Goal: Information Seeking & Learning: Check status

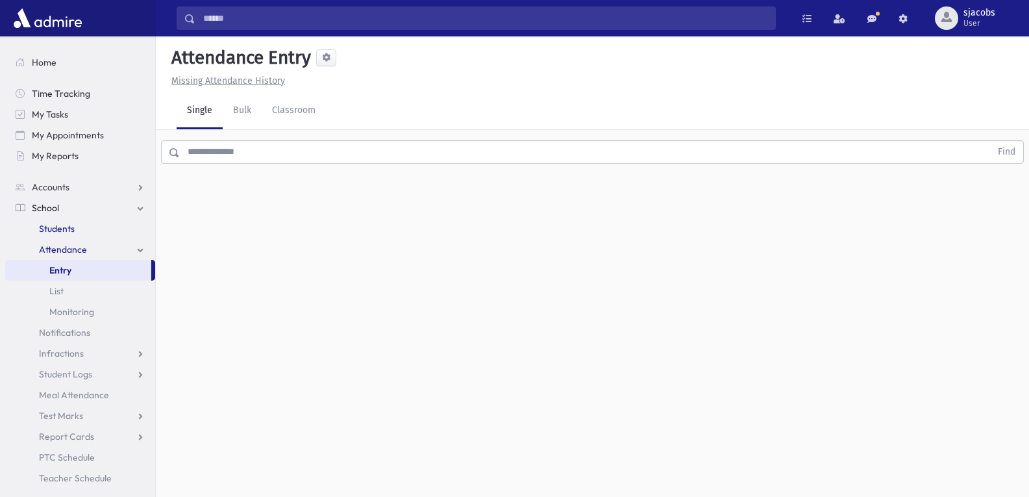
drag, startPoint x: 54, startPoint y: 224, endPoint x: 119, endPoint y: 224, distance: 64.9
click at [54, 224] on span "Students" at bounding box center [57, 229] width 36 height 12
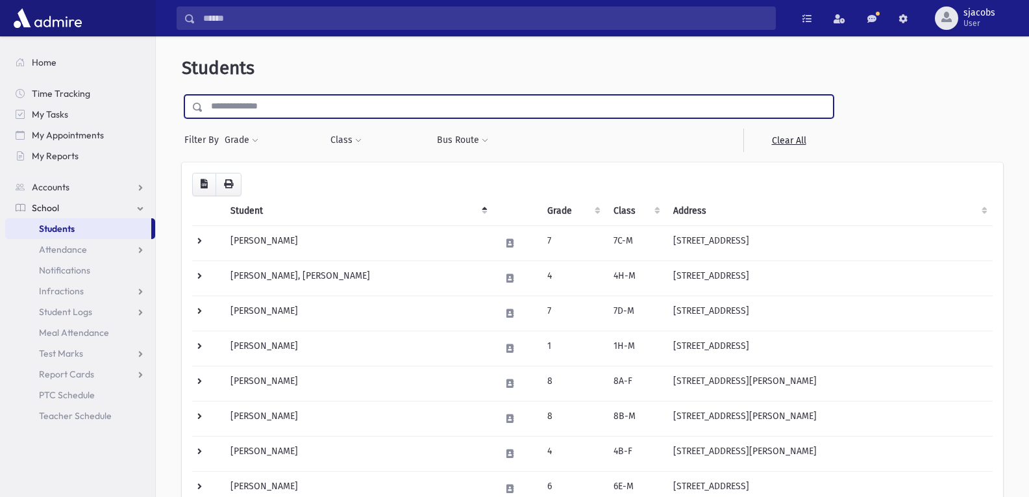
click at [336, 112] on input "text" at bounding box center [518, 106] width 630 height 23
type input "******"
click at [182, 95] on input "submit" at bounding box center [200, 104] width 36 height 18
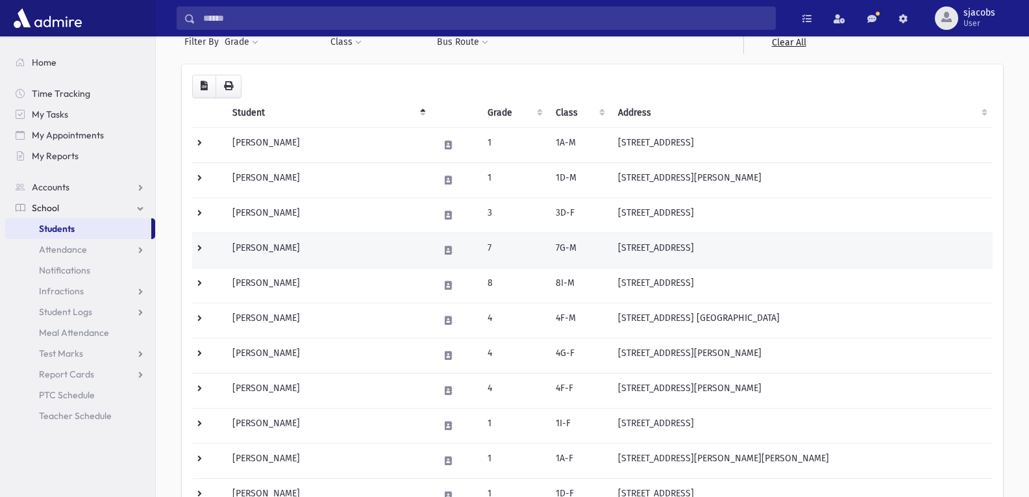
scroll to position [130, 0]
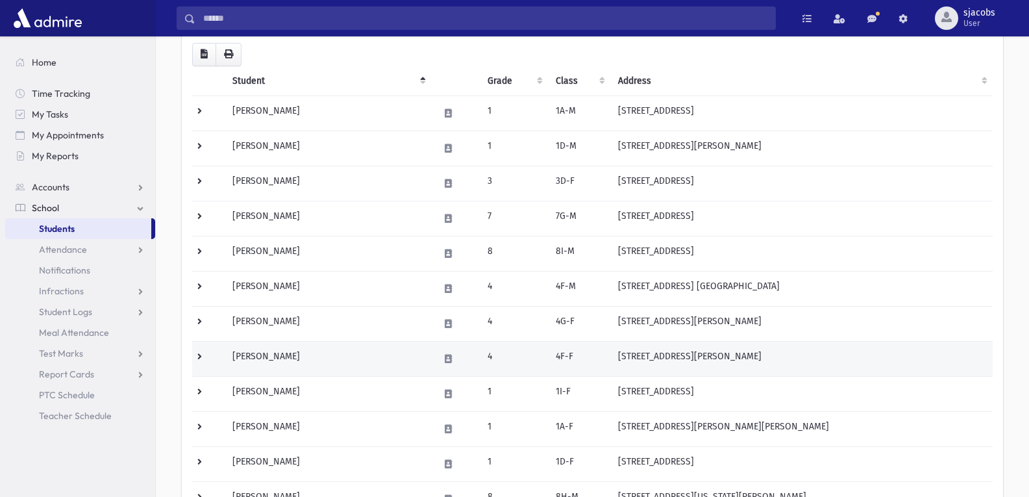
click at [338, 361] on td "[PERSON_NAME]" at bounding box center [328, 358] width 206 height 35
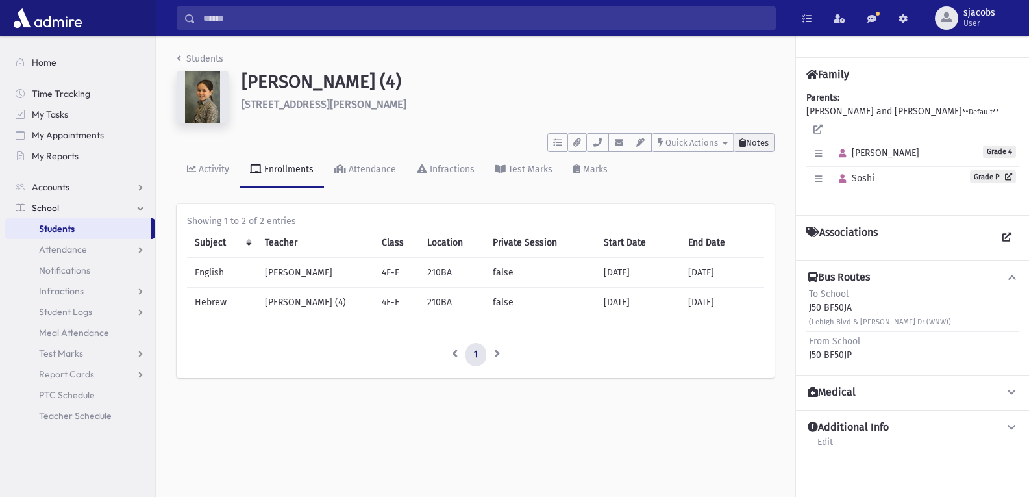
click at [762, 142] on span "Notes" at bounding box center [757, 143] width 23 height 10
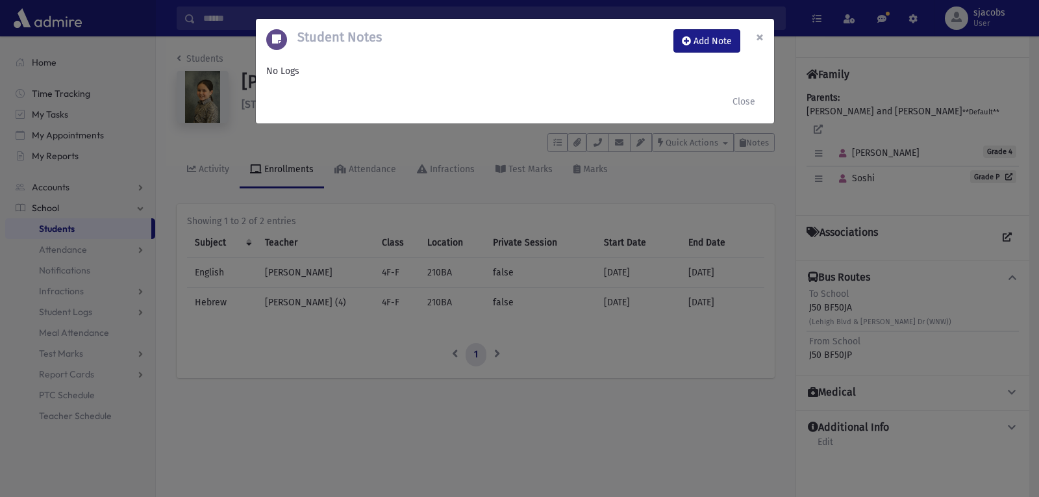
click at [763, 40] on span "×" at bounding box center [760, 37] width 8 height 18
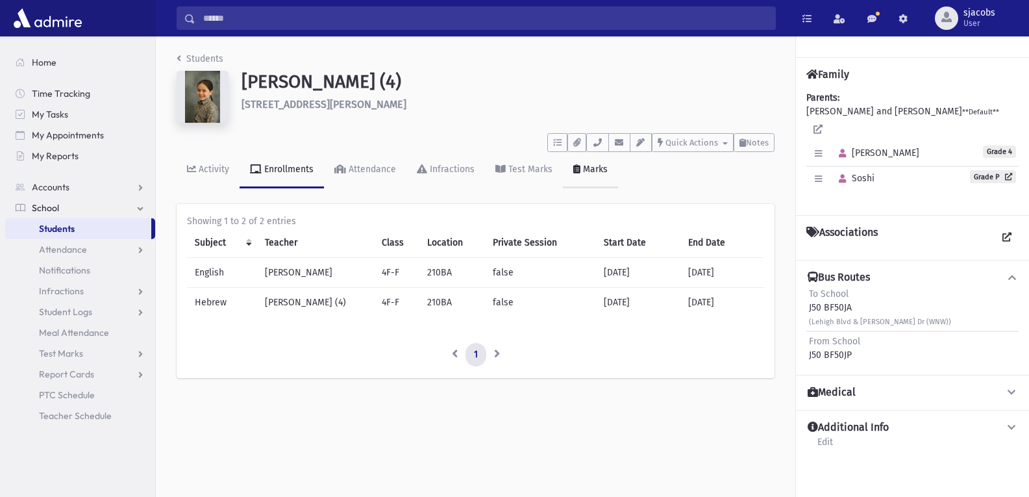
click at [590, 169] on div "Marks" at bounding box center [594, 169] width 27 height 11
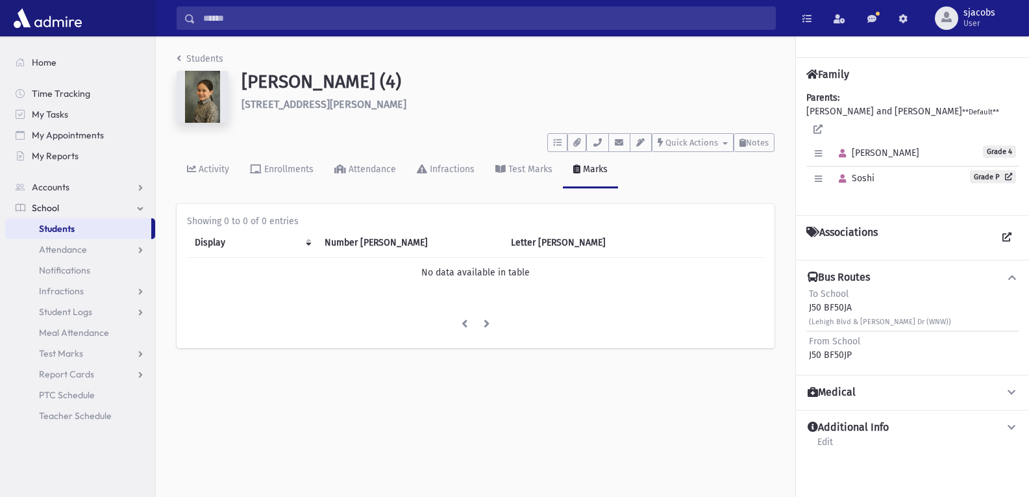
click at [460, 274] on td "No data available in table" at bounding box center [475, 273] width 577 height 30
click at [521, 242] on th "Letter Mark" at bounding box center [583, 243] width 160 height 30
click at [345, 241] on th "Number Mark" at bounding box center [410, 243] width 186 height 30
click at [186, 241] on div "Showing 0 to 0 of 0 entries Display Number Mark Letter Mark No data available i…" at bounding box center [476, 276] width 598 height 144
click at [90, 312] on span "Student Logs" at bounding box center [65, 312] width 53 height 12
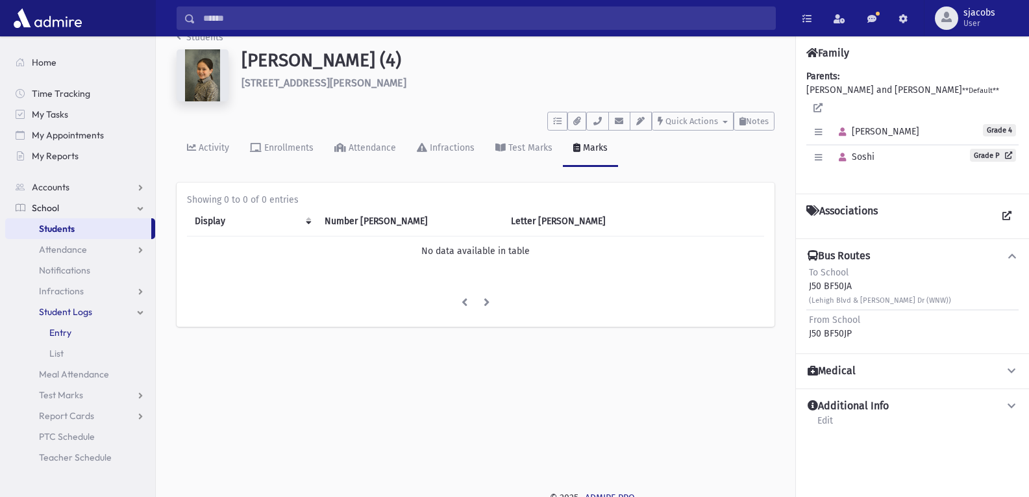
scroll to position [29, 0]
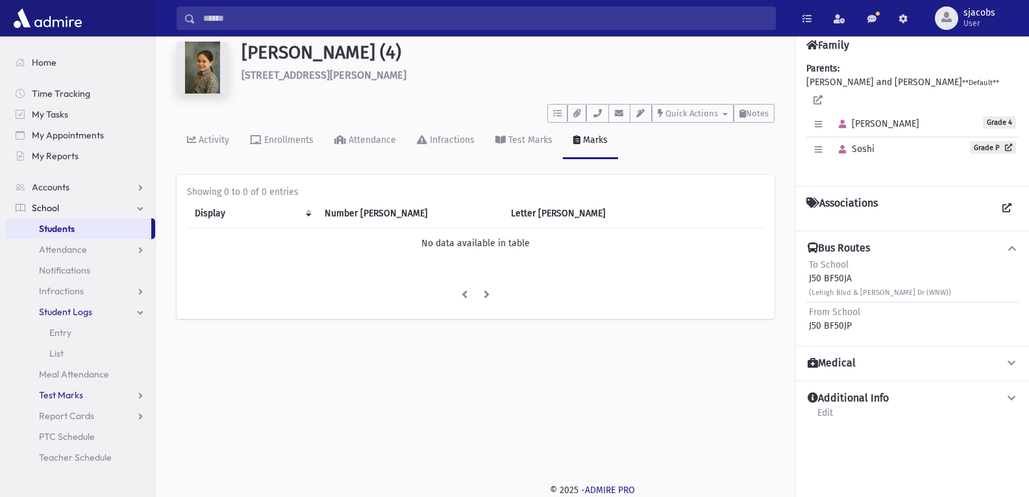
click at [86, 395] on link "Test Marks" at bounding box center [80, 394] width 150 height 21
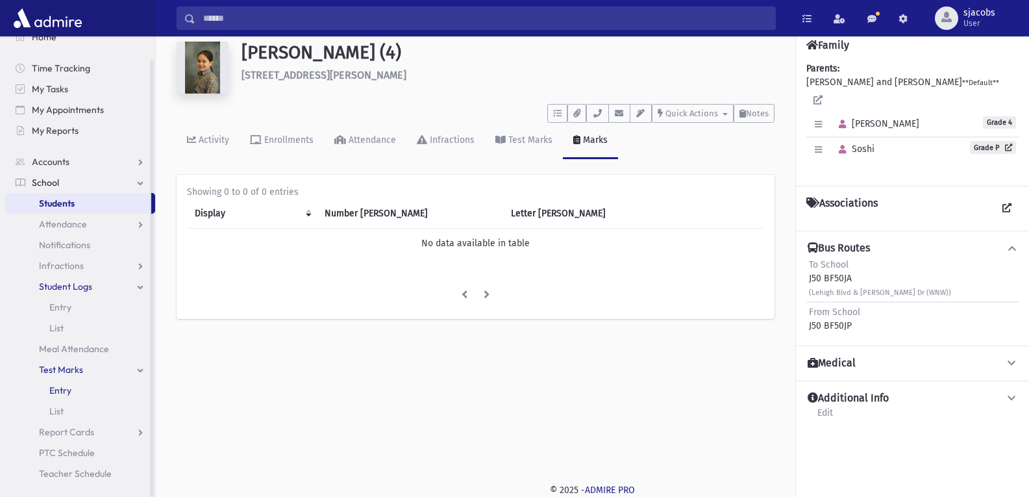
click at [62, 392] on span "Entry" at bounding box center [60, 390] width 22 height 12
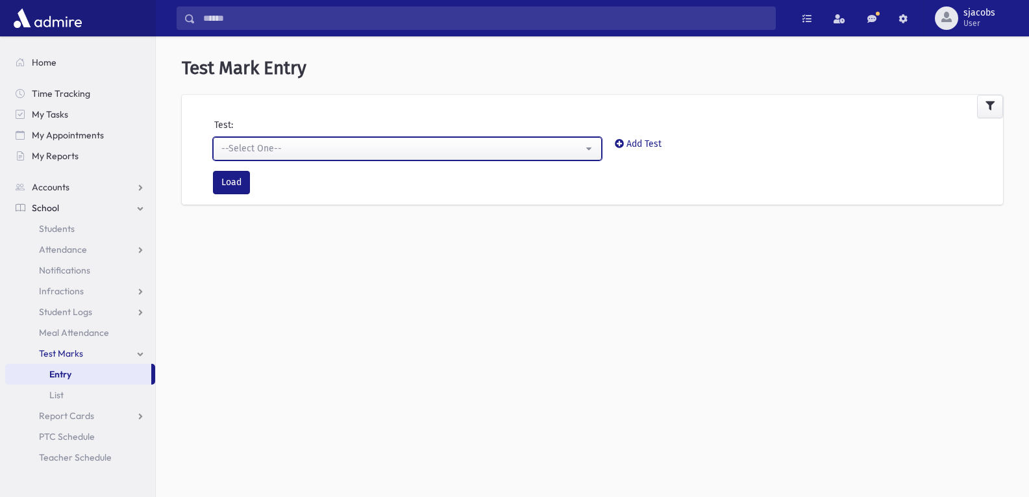
click at [358, 150] on div "--Select One--" at bounding box center [402, 149] width 362 height 14
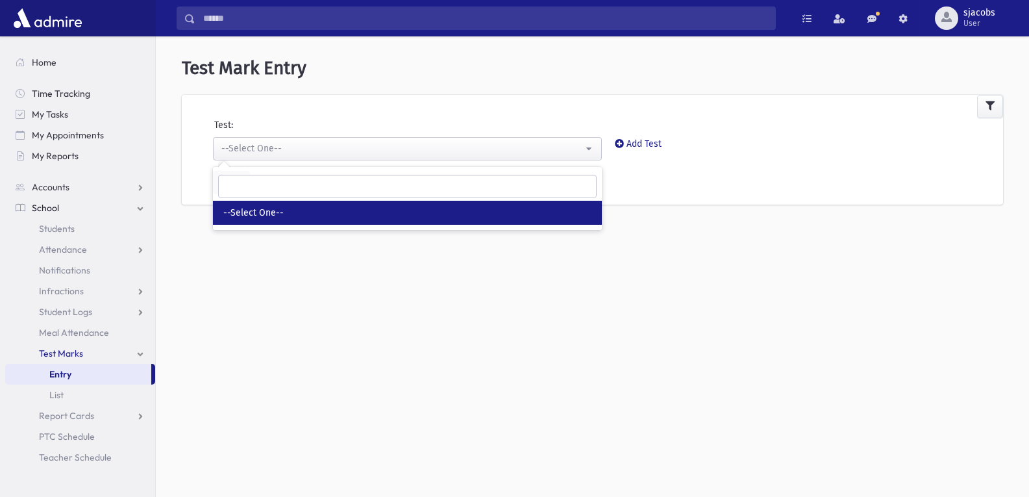
click at [705, 184] on div "Load" at bounding box center [608, 182] width 790 height 23
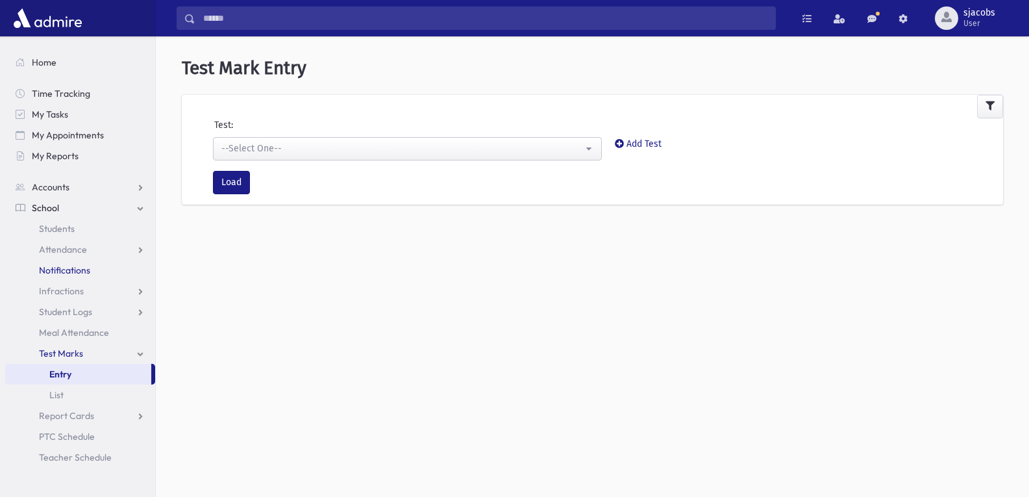
click at [55, 271] on span "Notifications" at bounding box center [64, 270] width 51 height 12
